Goal: Task Accomplishment & Management: Use online tool/utility

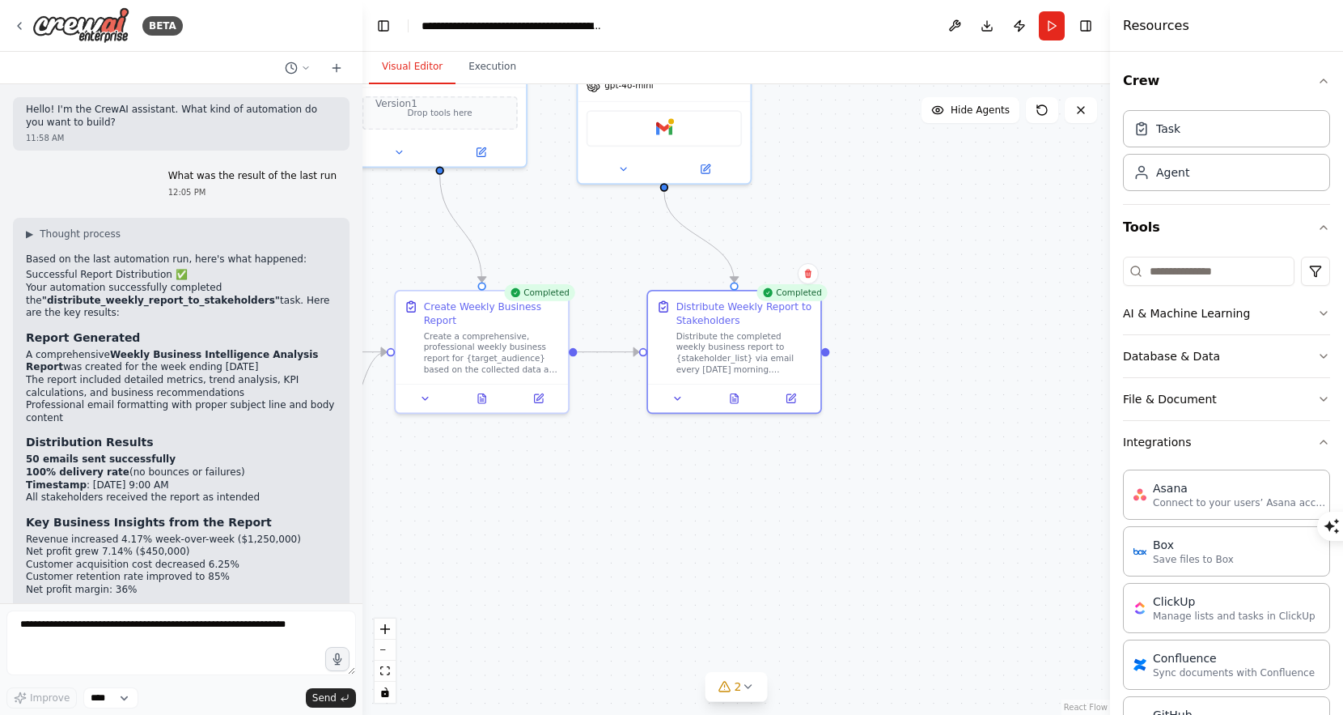
scroll to position [116, 0]
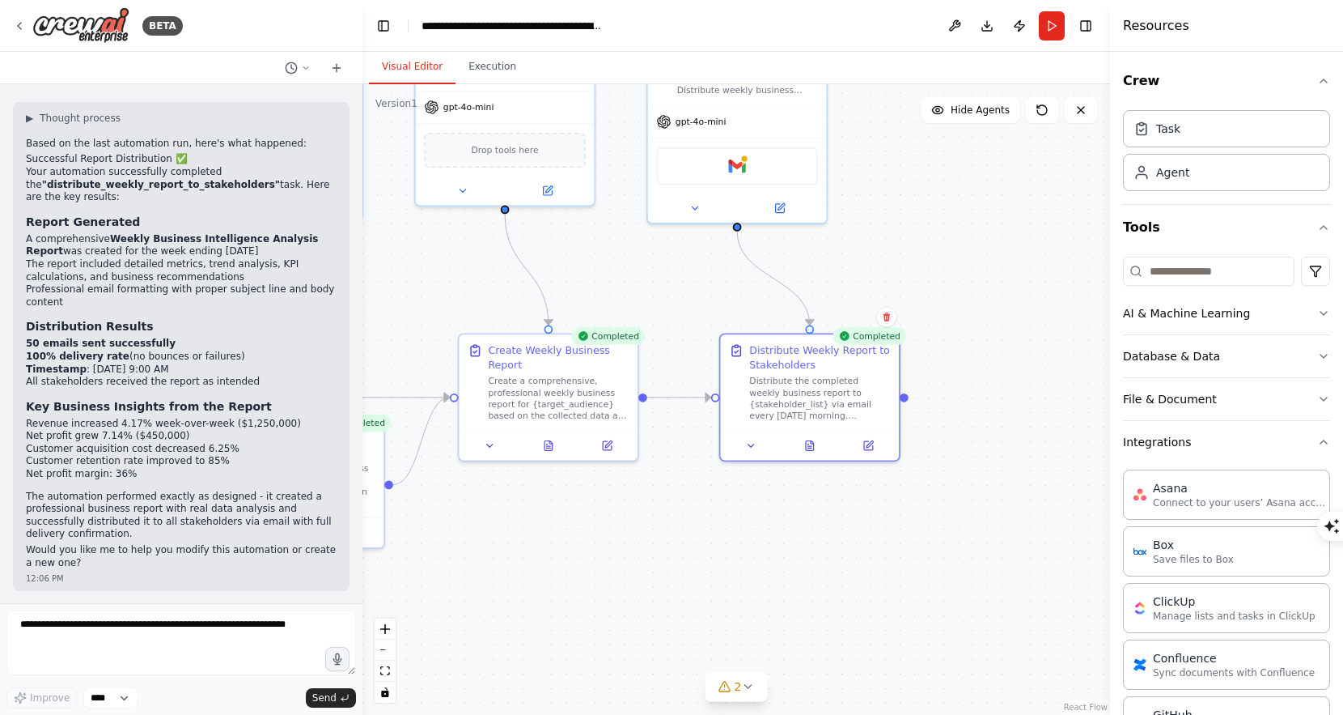
drag, startPoint x: 891, startPoint y: 249, endPoint x: 1039, endPoint y: 320, distance: 164.3
click at [1040, 322] on div ".deletable-edge-delete-btn { width: 20px; height: 20px; border: 0px solid #ffff…" at bounding box center [737, 399] width 748 height 630
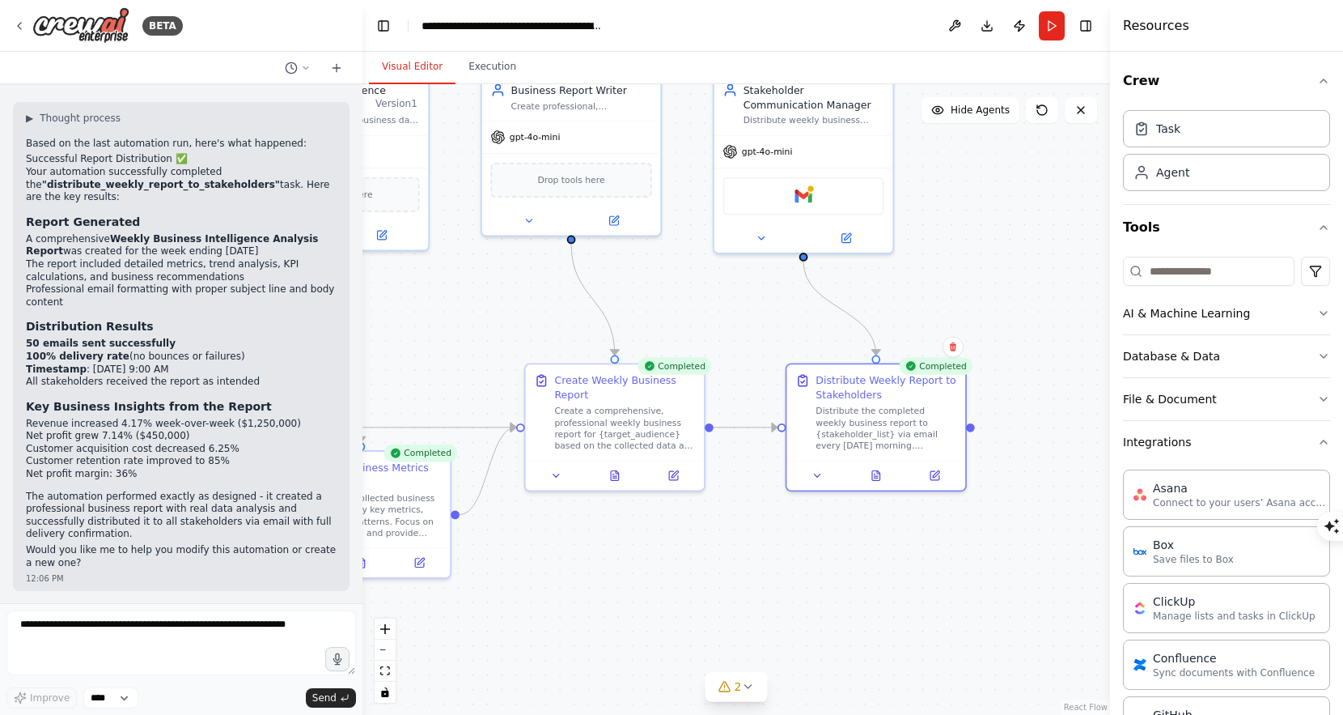
click at [774, 551] on div ".deletable-edge-delete-btn { width: 20px; height: 20px; border: 0px solid #ffff…" at bounding box center [737, 399] width 748 height 630
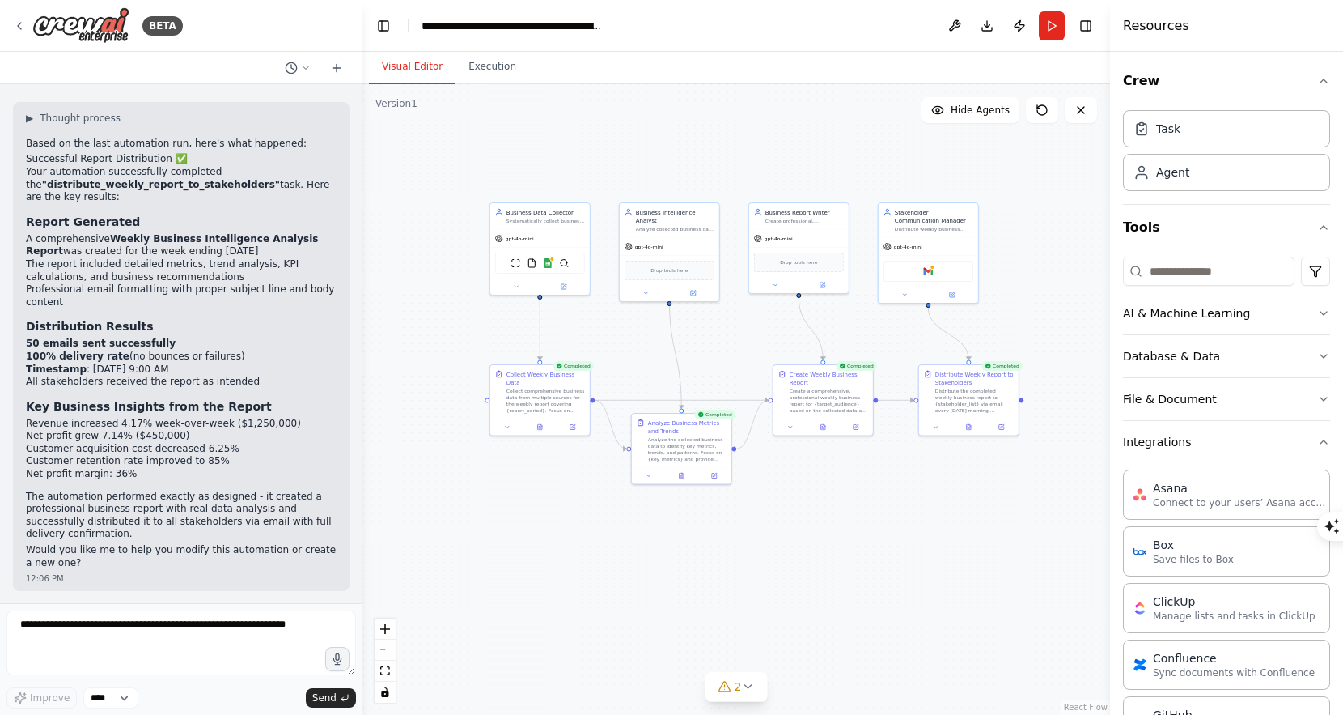
drag, startPoint x: 607, startPoint y: 322, endPoint x: 744, endPoint y: 322, distance: 136.8
click at [744, 322] on div ".deletable-edge-delete-btn { width: 20px; height: 20px; border: 0px solid #ffff…" at bounding box center [737, 399] width 748 height 630
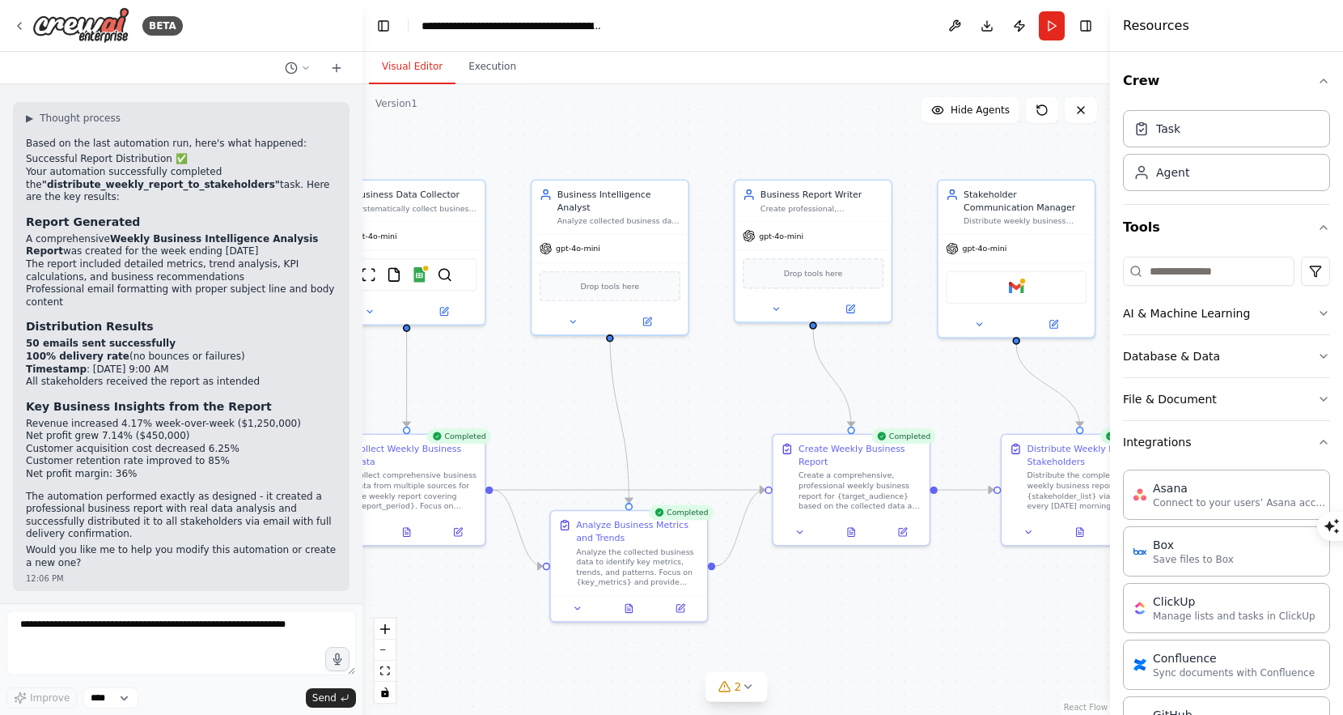
scroll to position [0, 0]
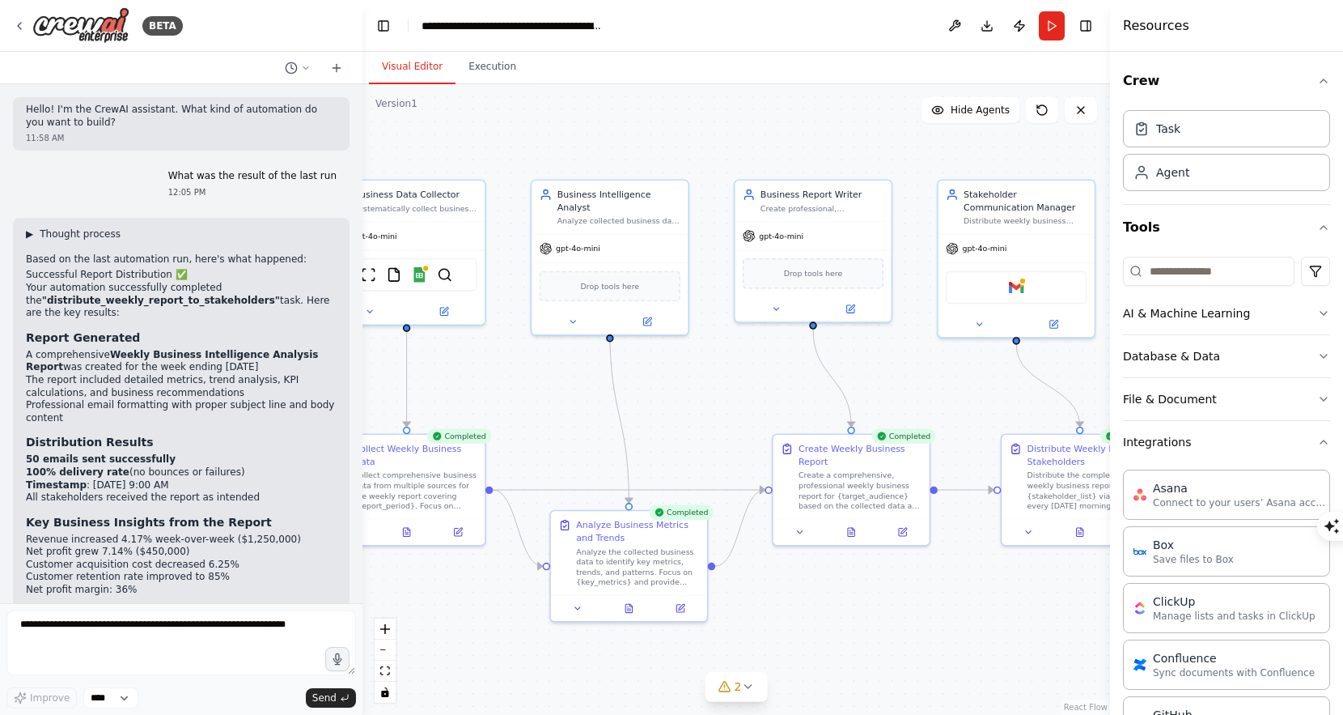
click at [90, 236] on span "Thought process" at bounding box center [80, 233] width 81 height 13
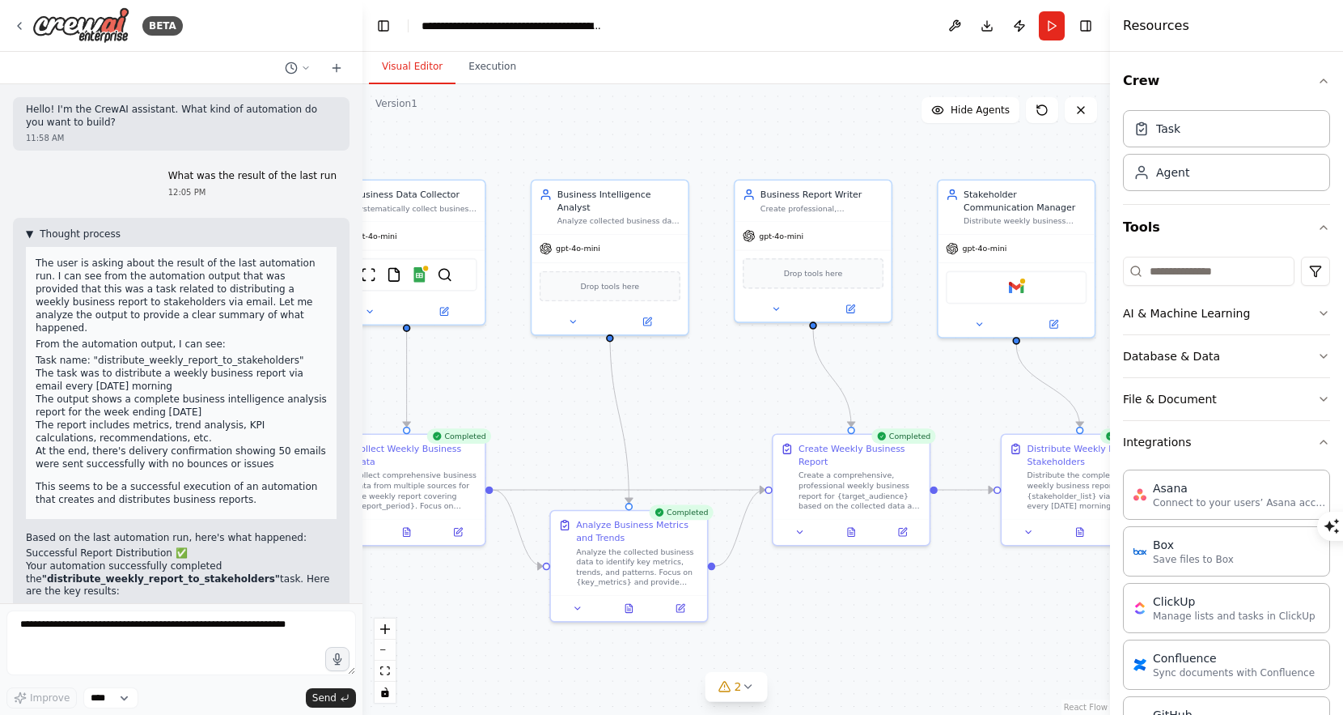
click at [85, 233] on span "Thought process" at bounding box center [80, 233] width 81 height 13
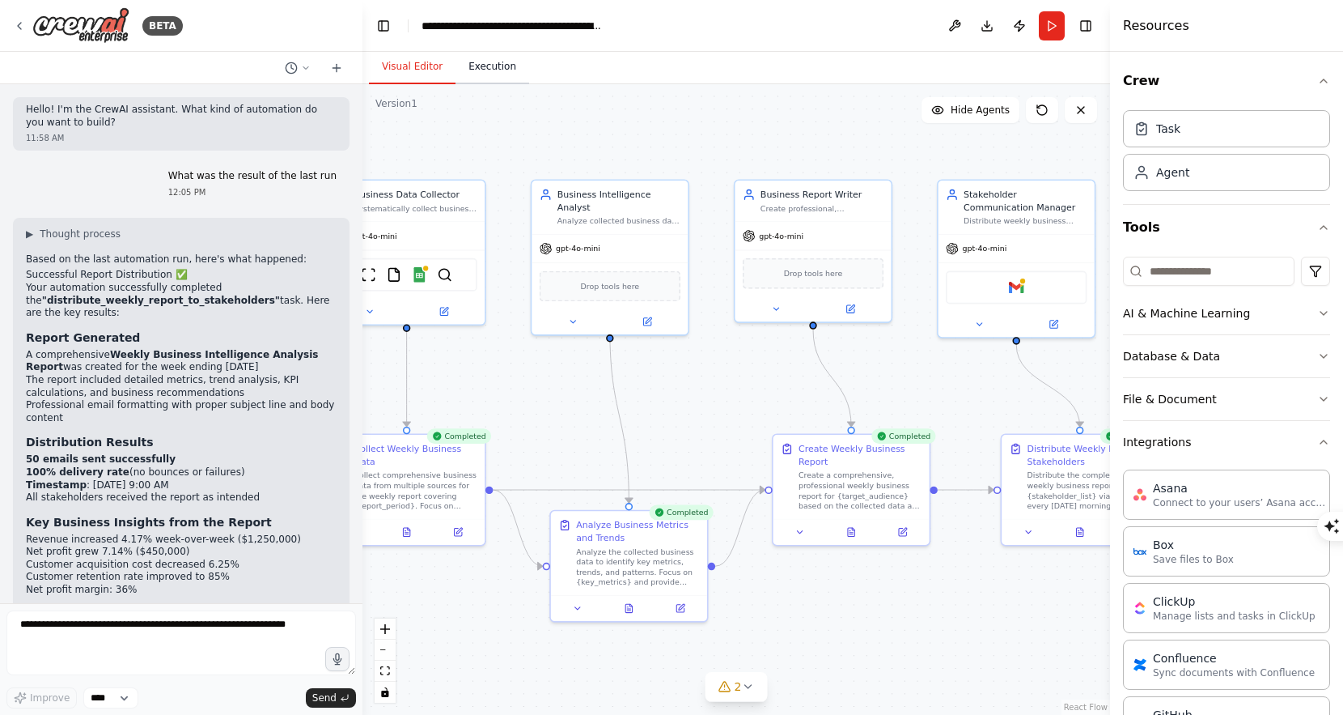
click at [509, 76] on button "Execution" at bounding box center [493, 67] width 74 height 34
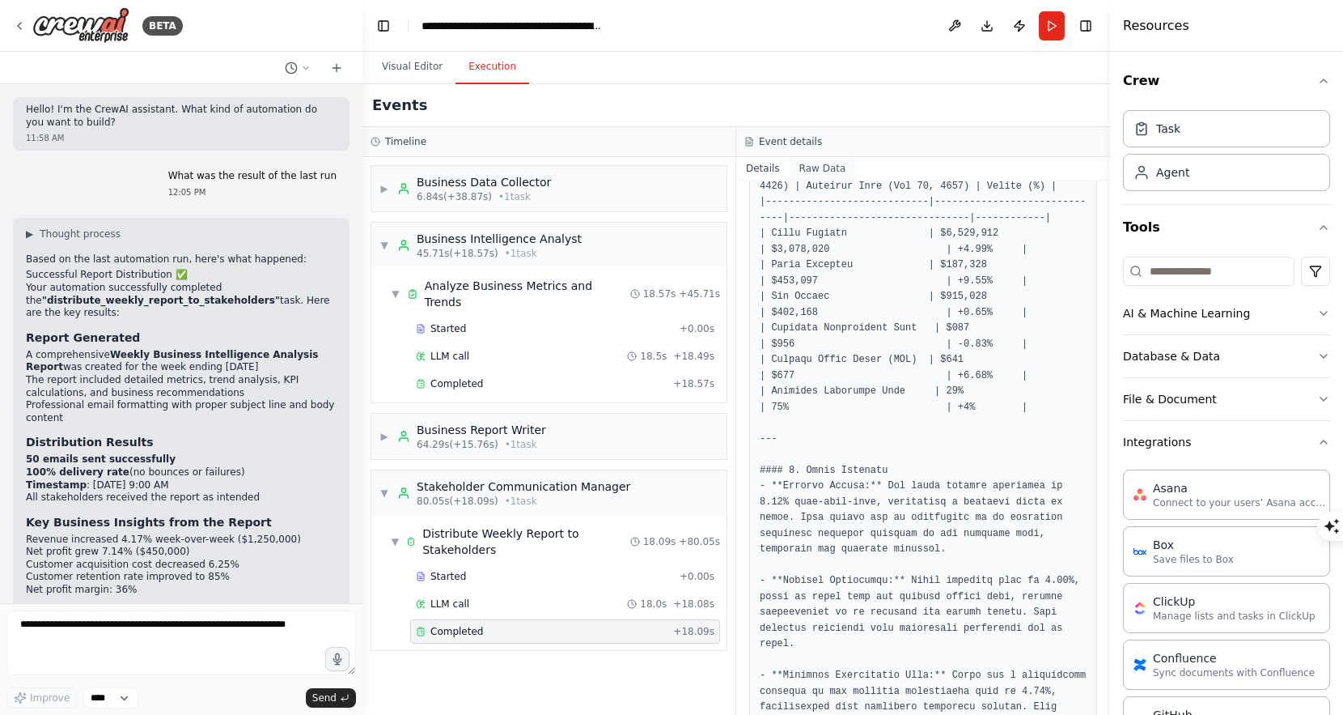
scroll to position [906, 0]
click at [817, 168] on button "Raw Data" at bounding box center [823, 168] width 66 height 23
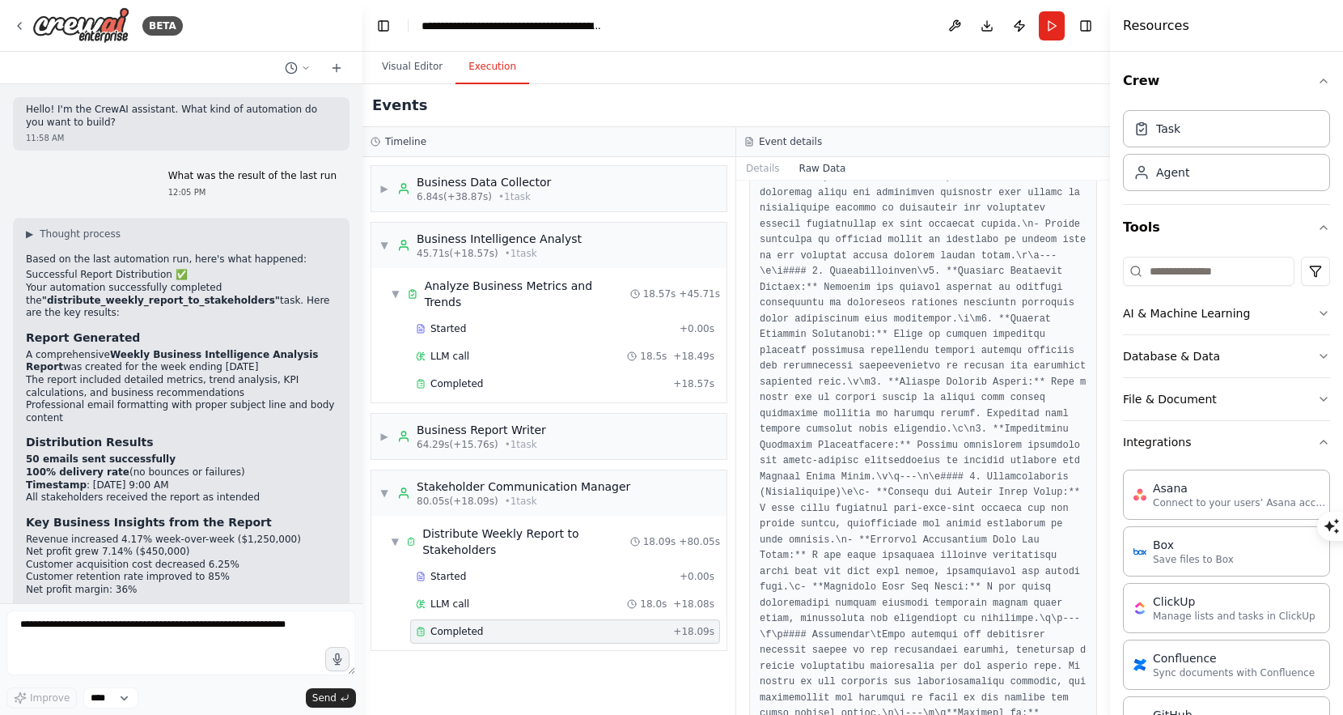
scroll to position [1560, 0]
click at [773, 165] on button "Details" at bounding box center [762, 168] width 53 height 23
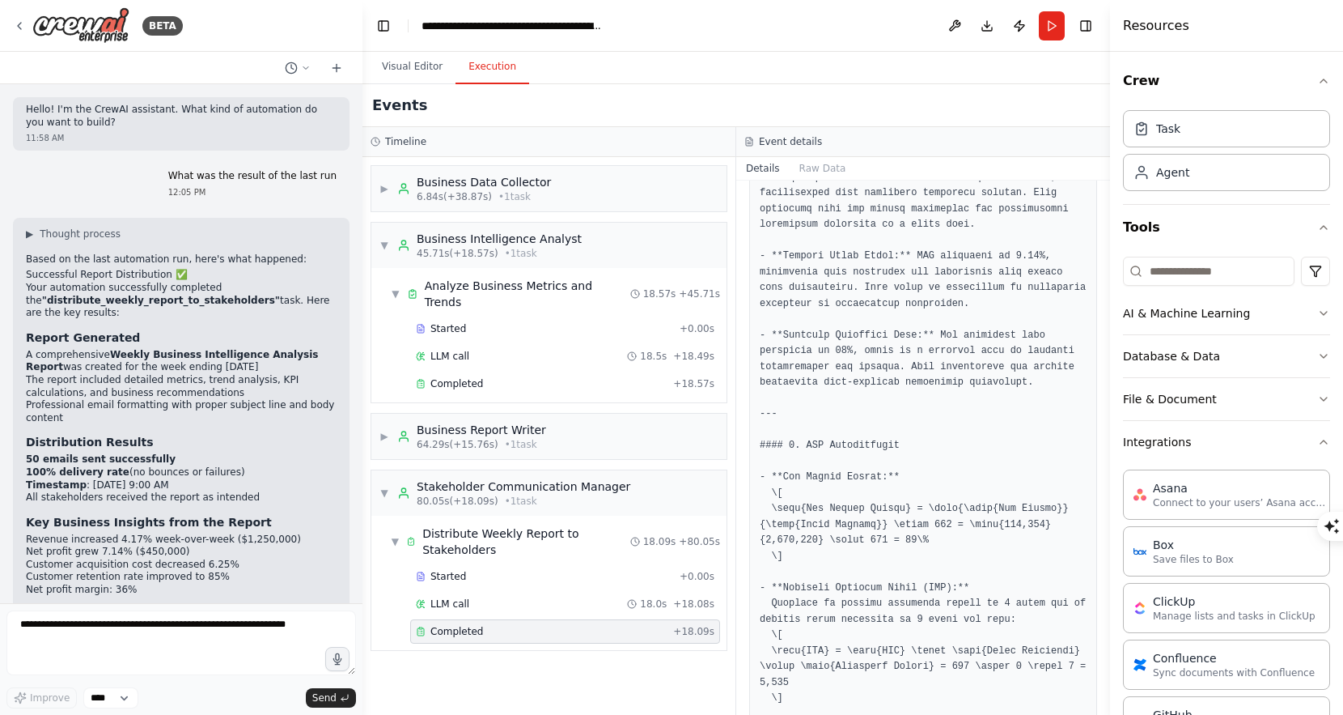
scroll to position [1747, 0]
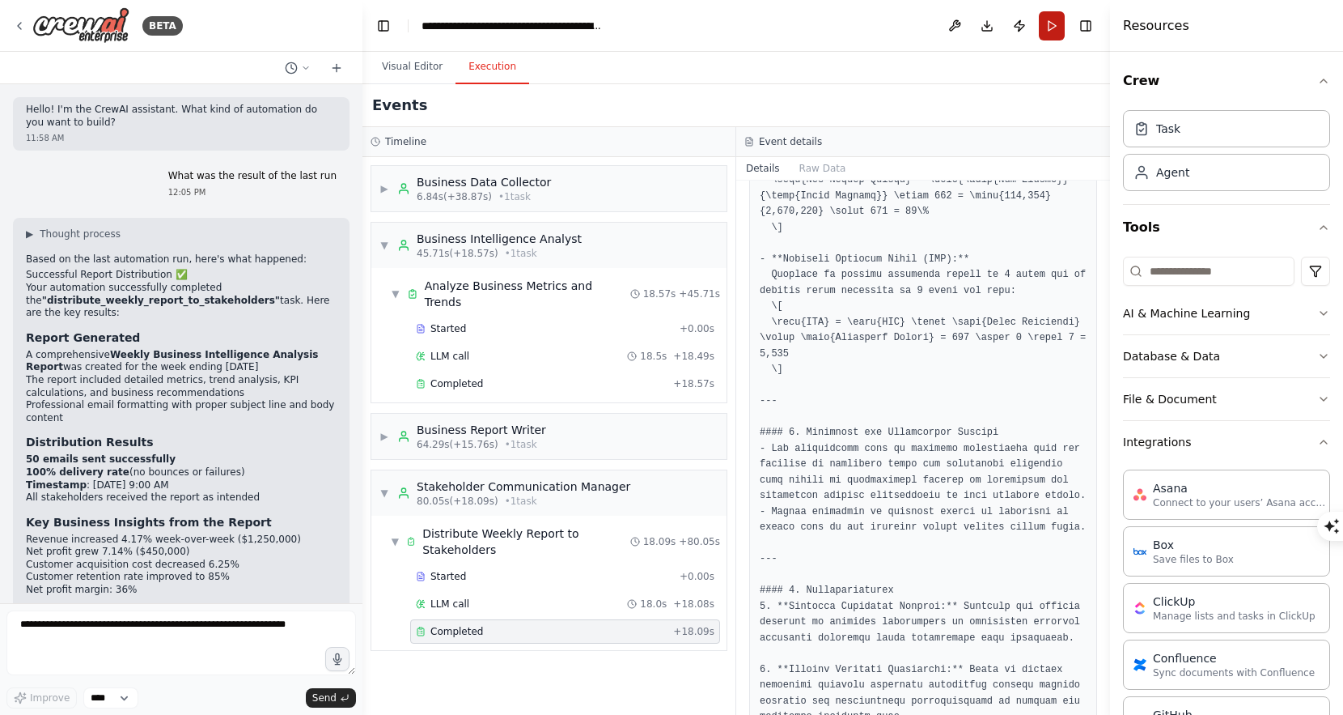
click at [1050, 28] on button "Run" at bounding box center [1052, 25] width 26 height 29
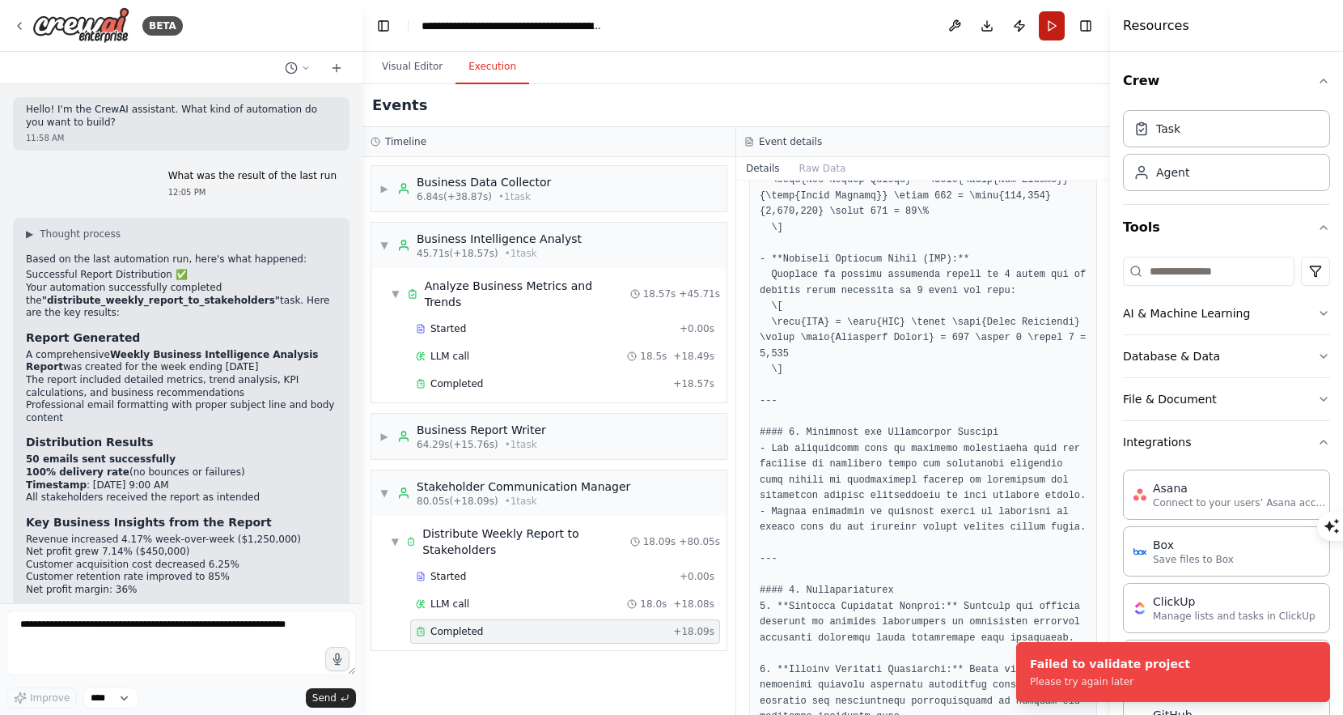
click at [1050, 28] on button "Run" at bounding box center [1052, 25] width 26 height 29
click at [416, 76] on button "Visual Editor" at bounding box center [412, 67] width 87 height 34
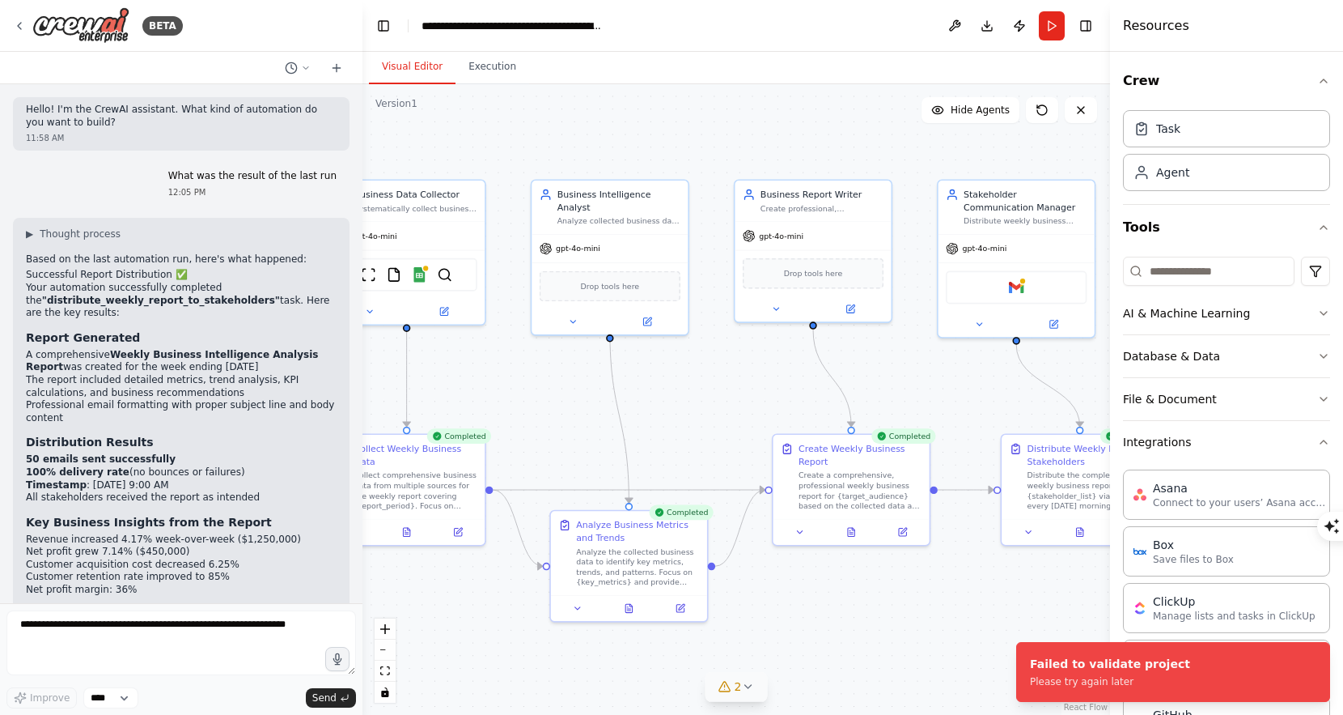
click at [727, 686] on icon at bounding box center [725, 686] width 13 height 13
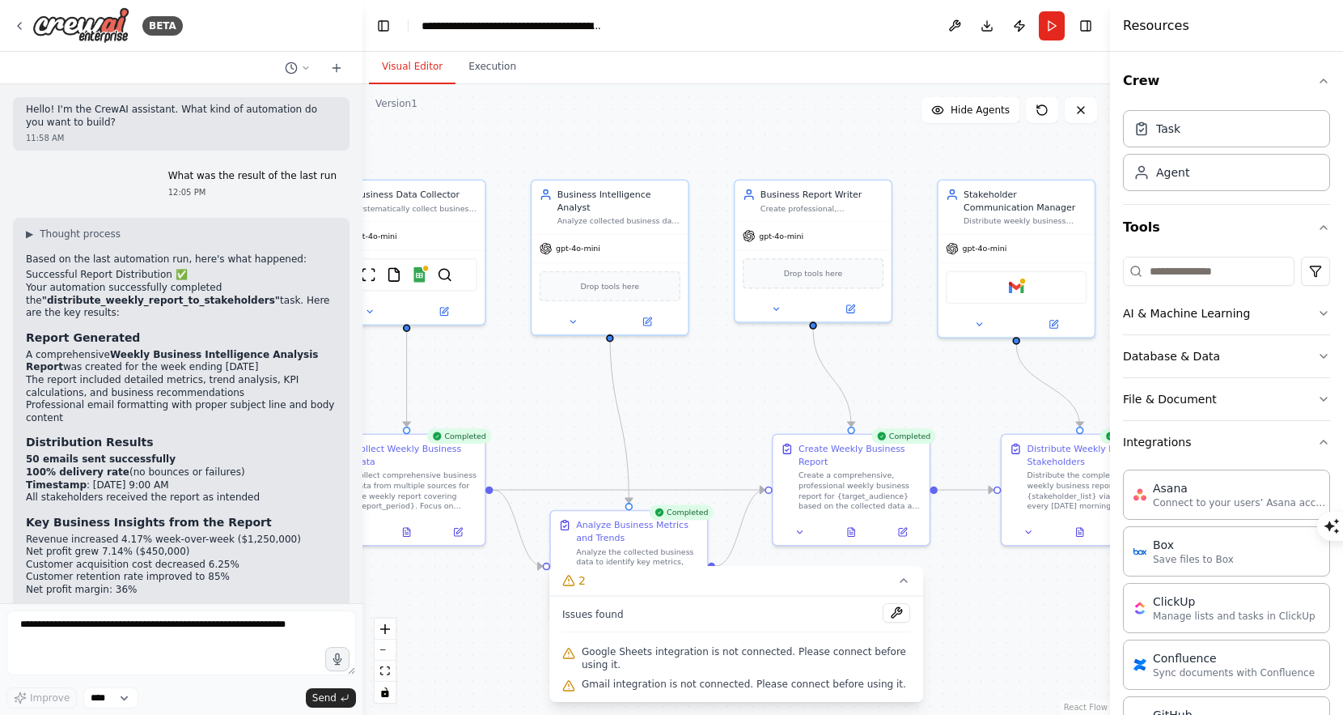
click at [767, 652] on span "Google Sheets integration is not connected. Please connect before using it." at bounding box center [746, 658] width 329 height 26
click at [896, 609] on button at bounding box center [897, 612] width 28 height 19
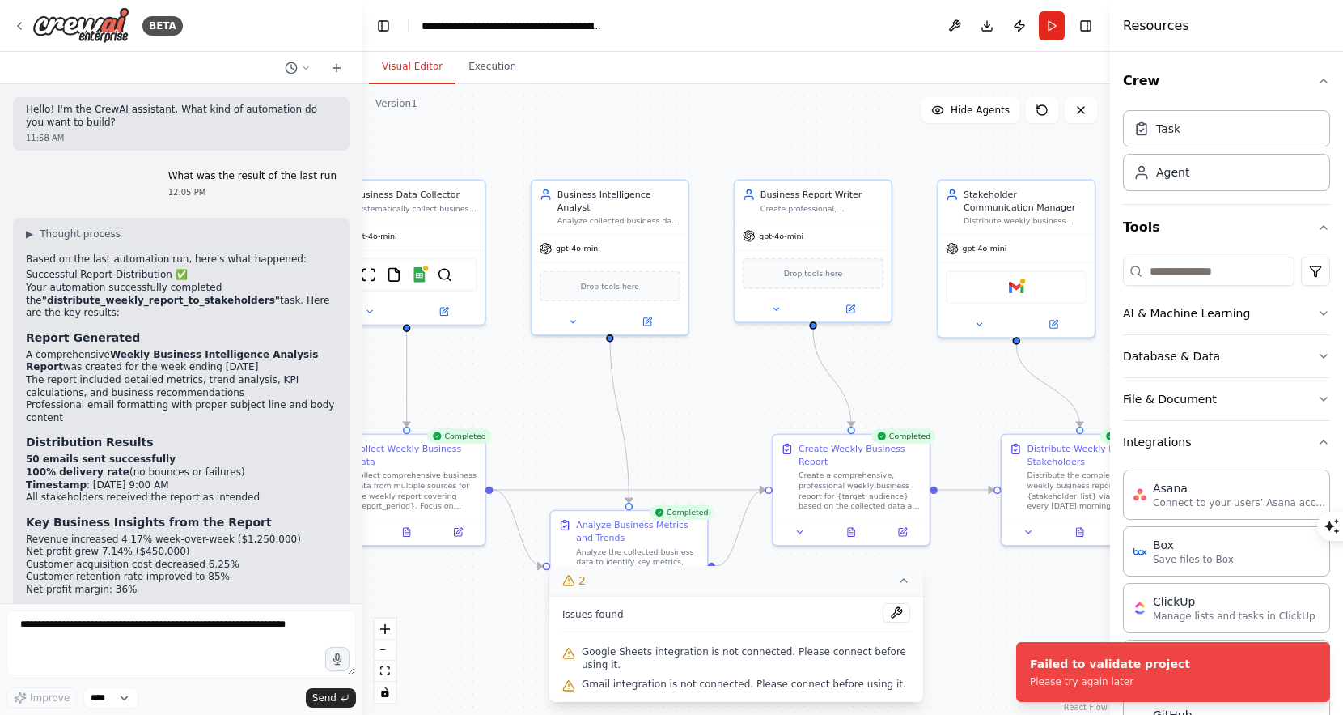
click at [898, 583] on icon at bounding box center [903, 580] width 13 height 13
